Goal: Task Accomplishment & Management: Use online tool/utility

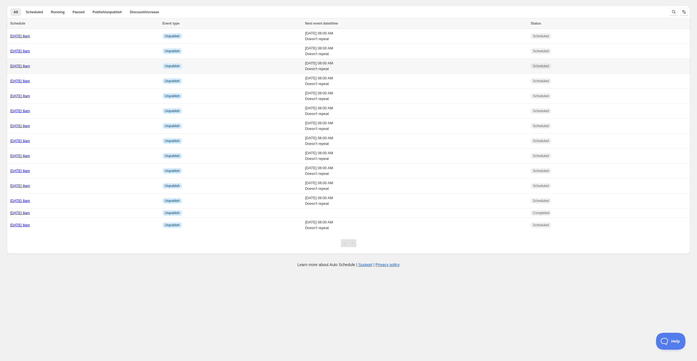
click at [78, 66] on div "[DATE] 8am" at bounding box center [84, 66] width 149 height 6
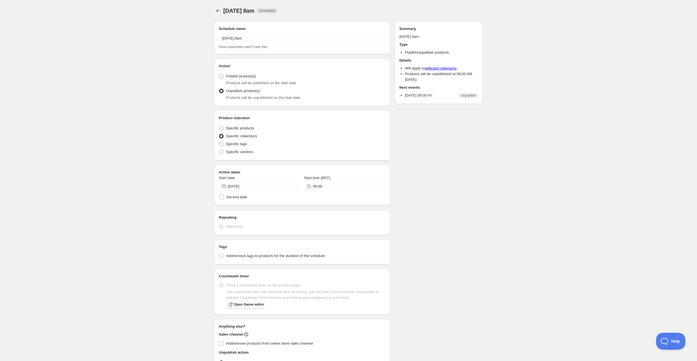
radio input "true"
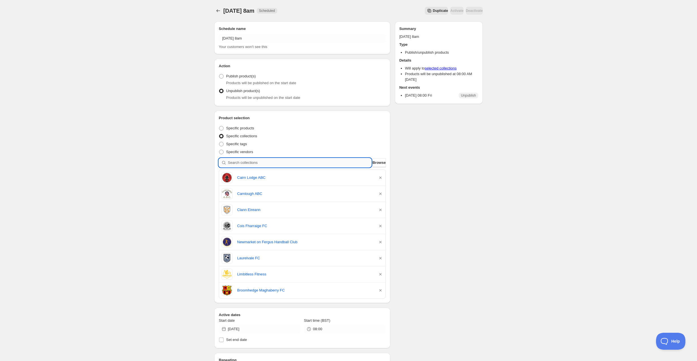
click at [251, 162] on input "search" at bounding box center [300, 162] width 144 height 9
type input "b"
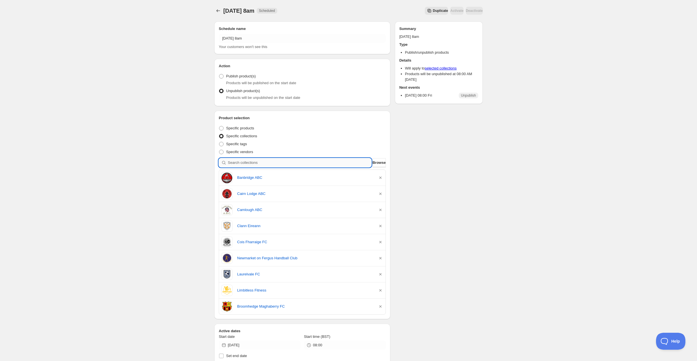
click at [249, 160] on input "search" at bounding box center [300, 162] width 144 height 9
type input "g"
